Goal: Task Accomplishment & Management: Use online tool/utility

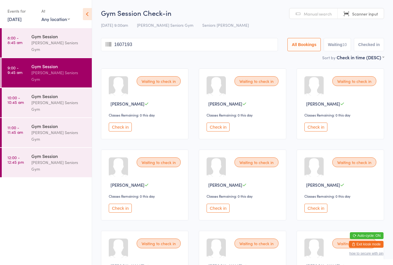
type input "16071935"
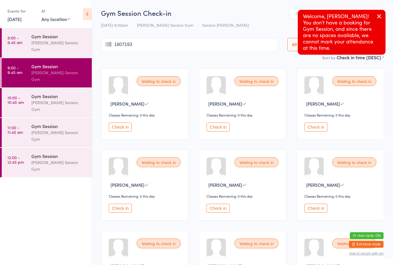
type input "16071935"
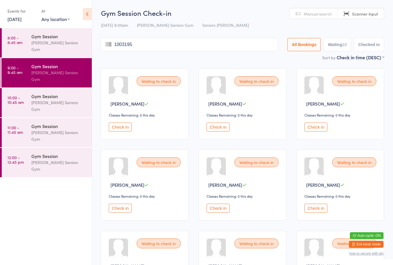
type input "10031950"
type input "22011952"
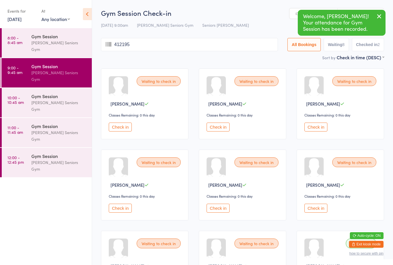
type input "4121952"
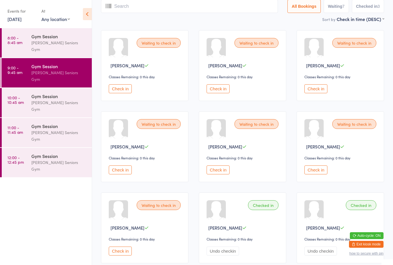
scroll to position [31, 0]
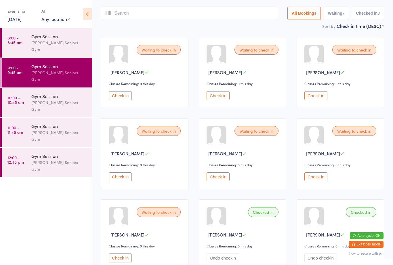
click at [217, 181] on button "Check in" at bounding box center [218, 176] width 23 height 9
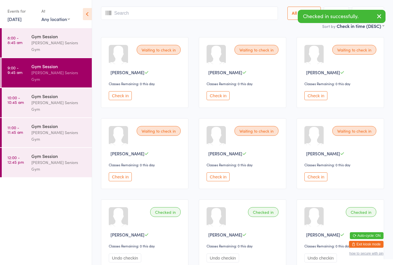
click at [322, 97] on button "Check in" at bounding box center [315, 95] width 23 height 9
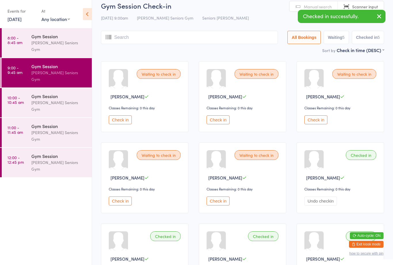
scroll to position [0, 0]
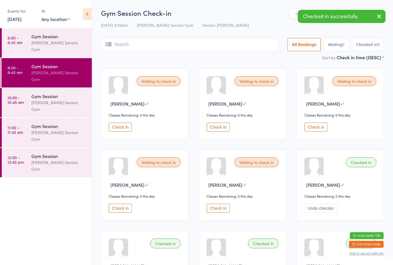
click at [317, 131] on button "Check in" at bounding box center [315, 127] width 23 height 9
click at [158, 51] on input "search" at bounding box center [189, 44] width 177 height 13
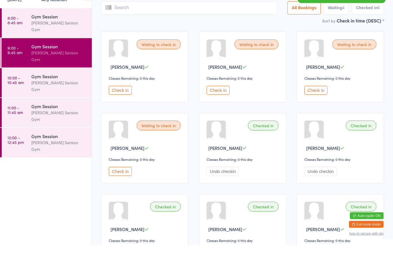
scroll to position [18, 0]
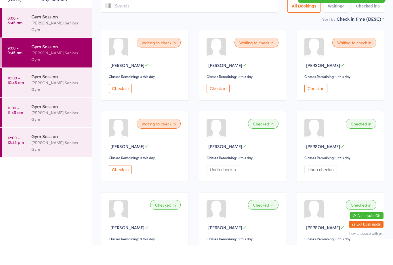
click at [120, 185] on button "Check in" at bounding box center [120, 189] width 23 height 9
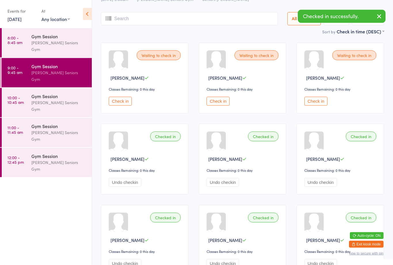
scroll to position [24, 0]
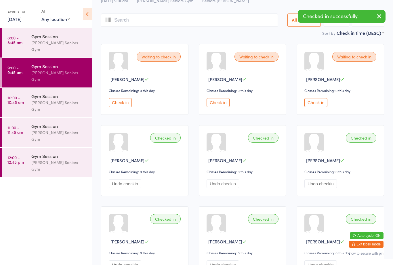
click at [147, 18] on input "search" at bounding box center [189, 20] width 177 height 13
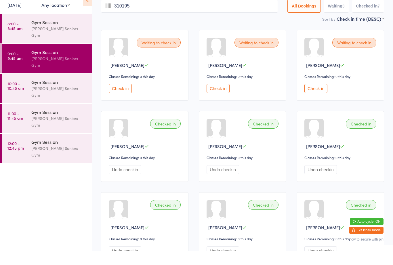
type input "3101954"
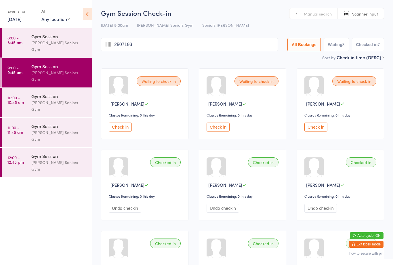
type input "25071935"
type input "8051943"
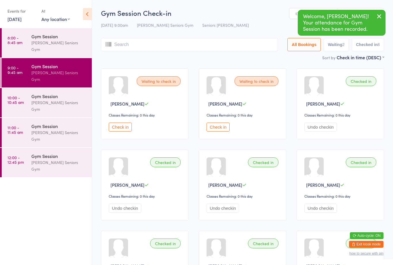
click at [219, 130] on button "Check in" at bounding box center [218, 127] width 23 height 9
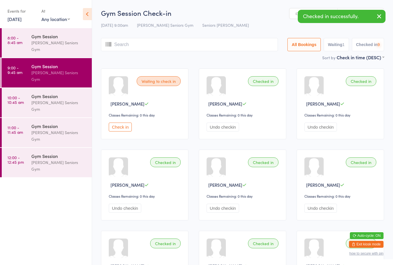
click at [150, 48] on input "search" at bounding box center [189, 44] width 177 height 13
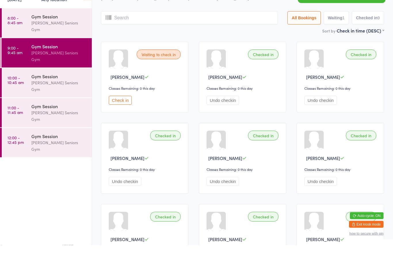
scroll to position [18, 0]
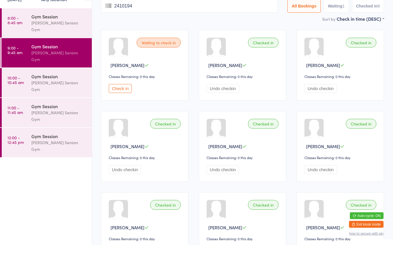
type input "24101945"
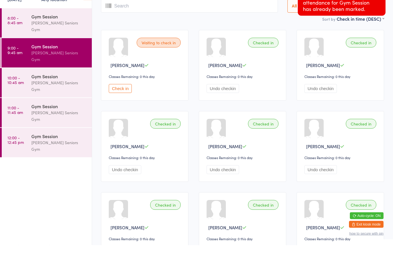
scroll to position [0, 0]
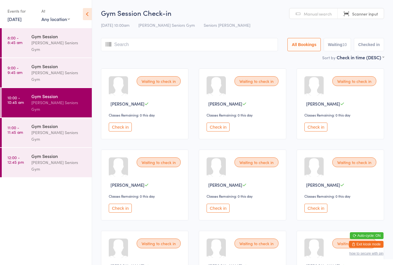
click at [60, 69] on div "[PERSON_NAME] Seniors Gym" at bounding box center [59, 75] width 56 height 13
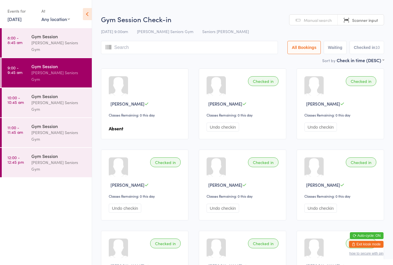
click at [67, 93] on div "Gym Session" at bounding box center [59, 96] width 56 height 6
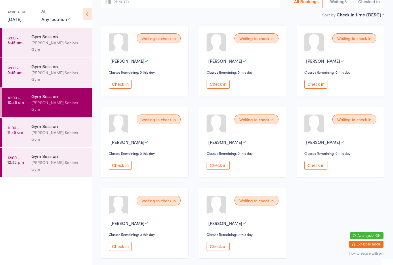
scroll to position [38, 0]
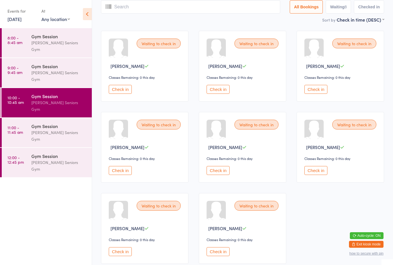
click at [212, 172] on button "Check in" at bounding box center [218, 170] width 23 height 9
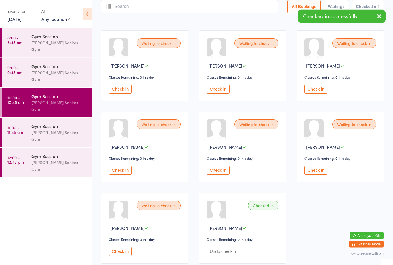
scroll to position [38, 0]
click at [220, 89] on button "Check in" at bounding box center [218, 89] width 23 height 9
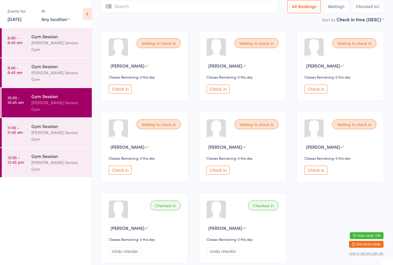
click at [163, 6] on input "search" at bounding box center [189, 6] width 177 height 13
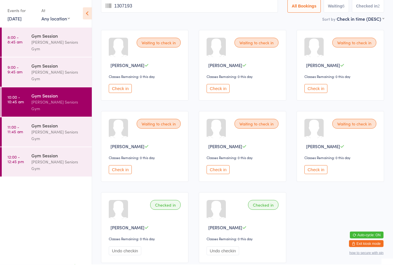
type input "13071938"
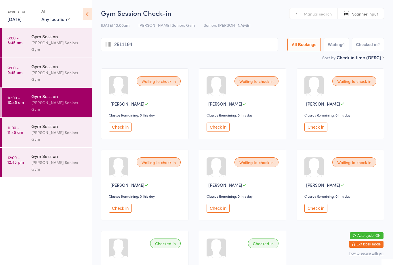
type input "25111949"
type input "13011946"
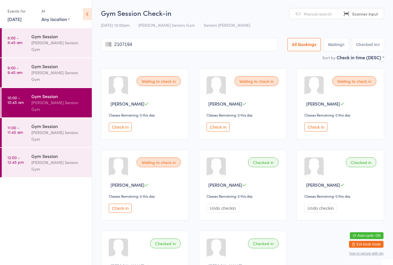
type input "21071942"
type input "24091939"
